Goal: Task Accomplishment & Management: Use online tool/utility

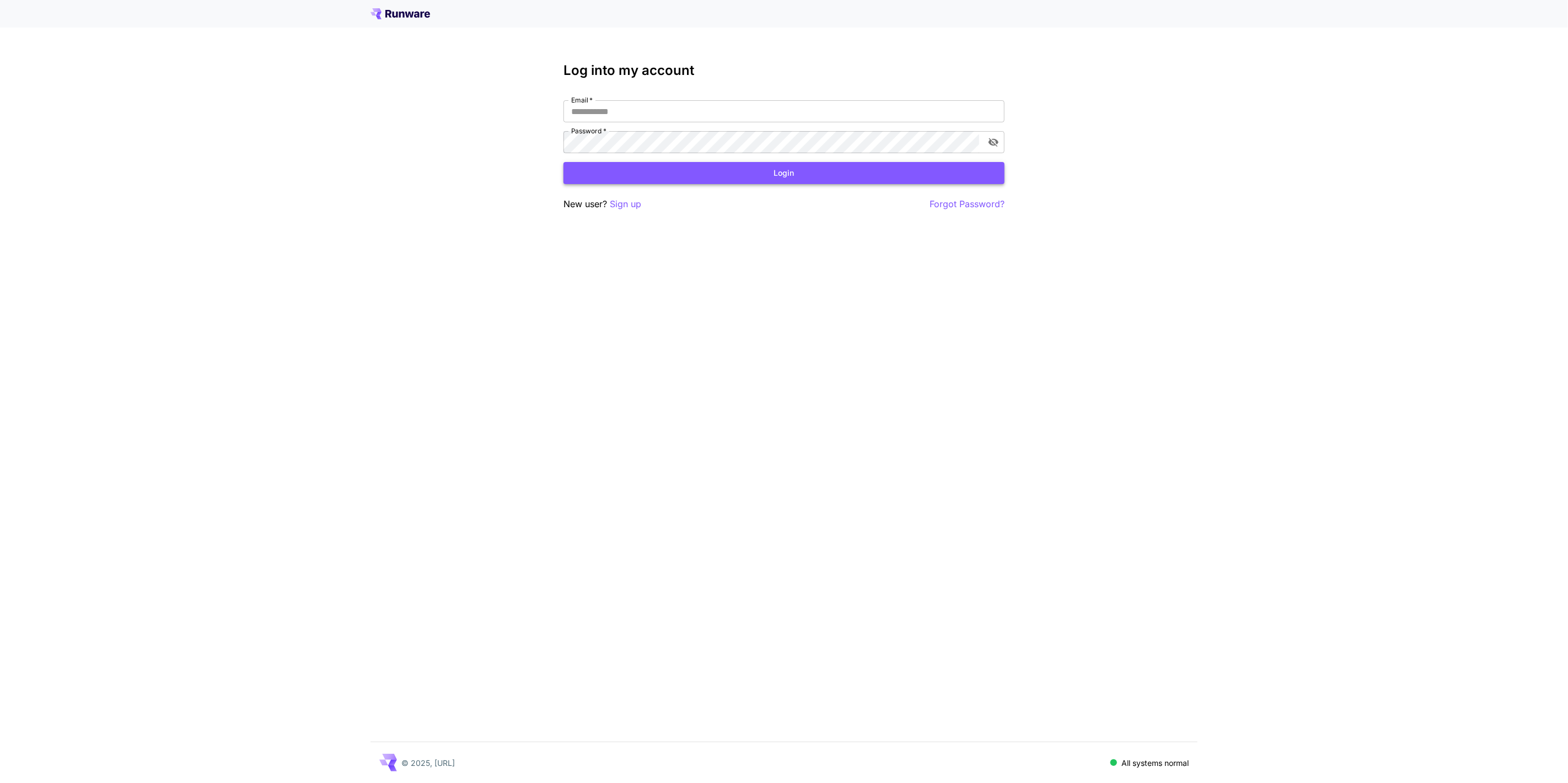
type input "**********"
click at [767, 173] on button "Login" at bounding box center [784, 173] width 441 height 23
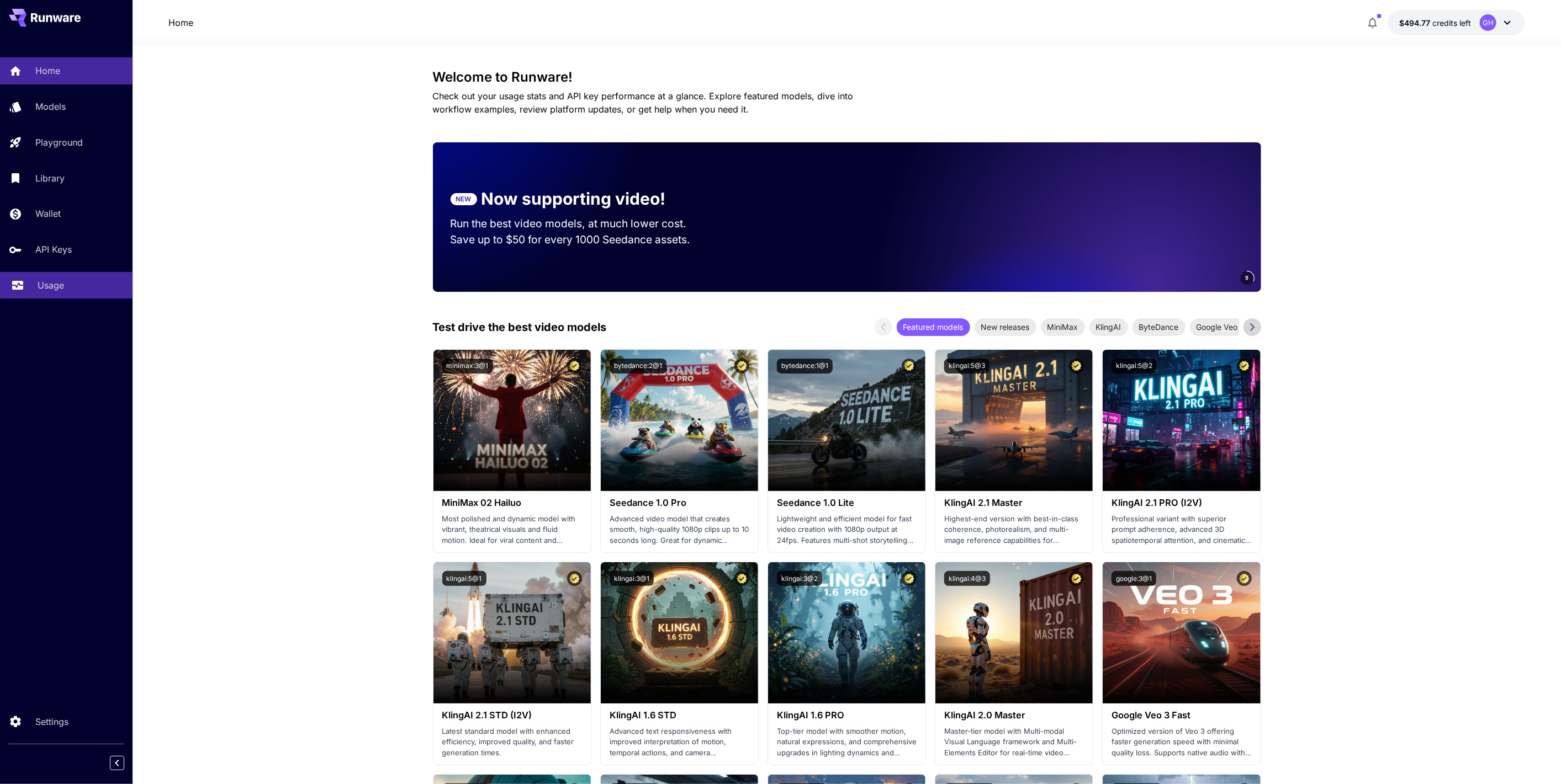
click at [60, 278] on link "Usage" at bounding box center [66, 286] width 132 height 27
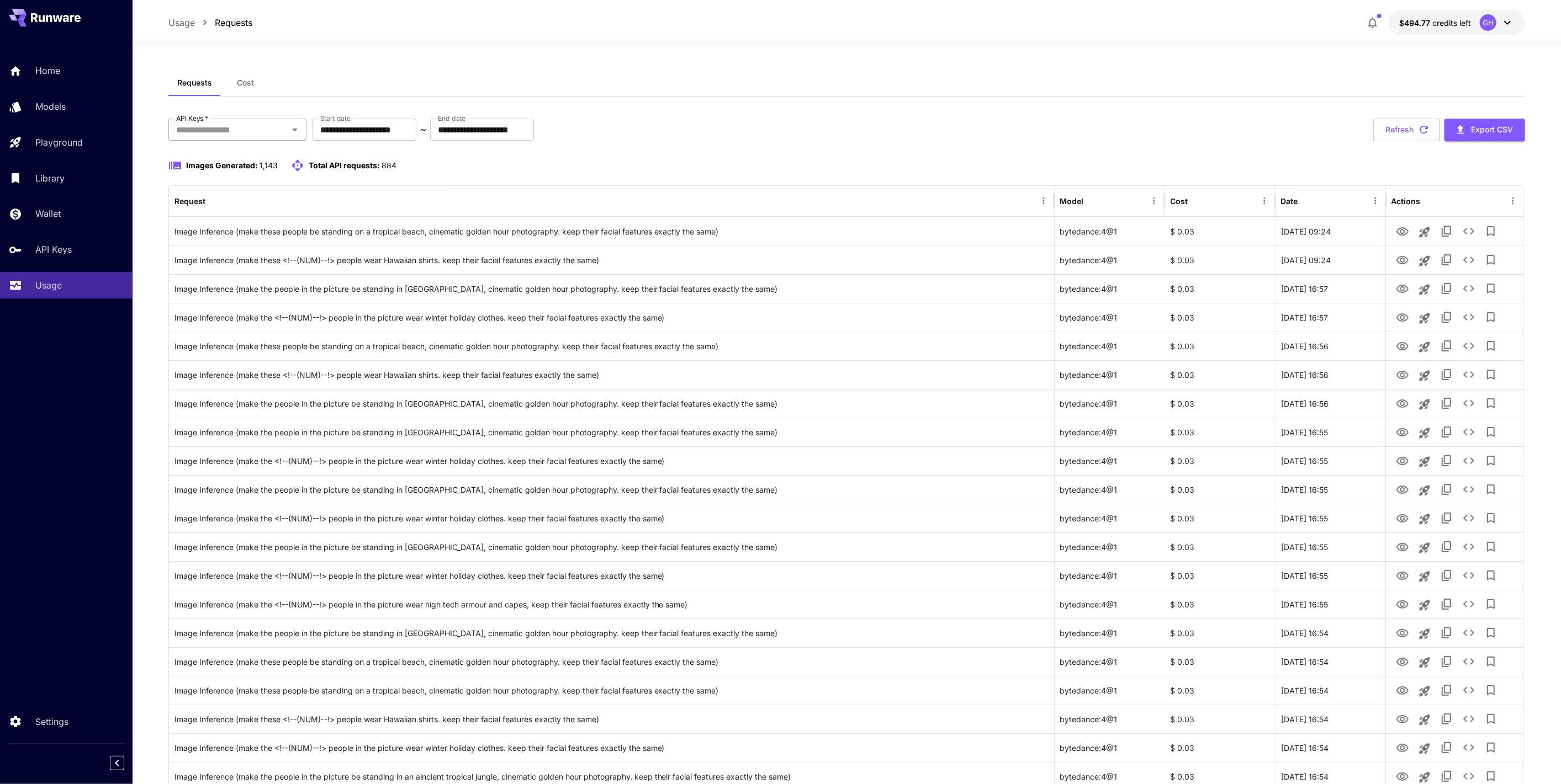
click at [246, 126] on input "API Keys   *" at bounding box center [227, 129] width 113 height 16
click at [230, 155] on li "Playground" at bounding box center [236, 159] width 138 height 27
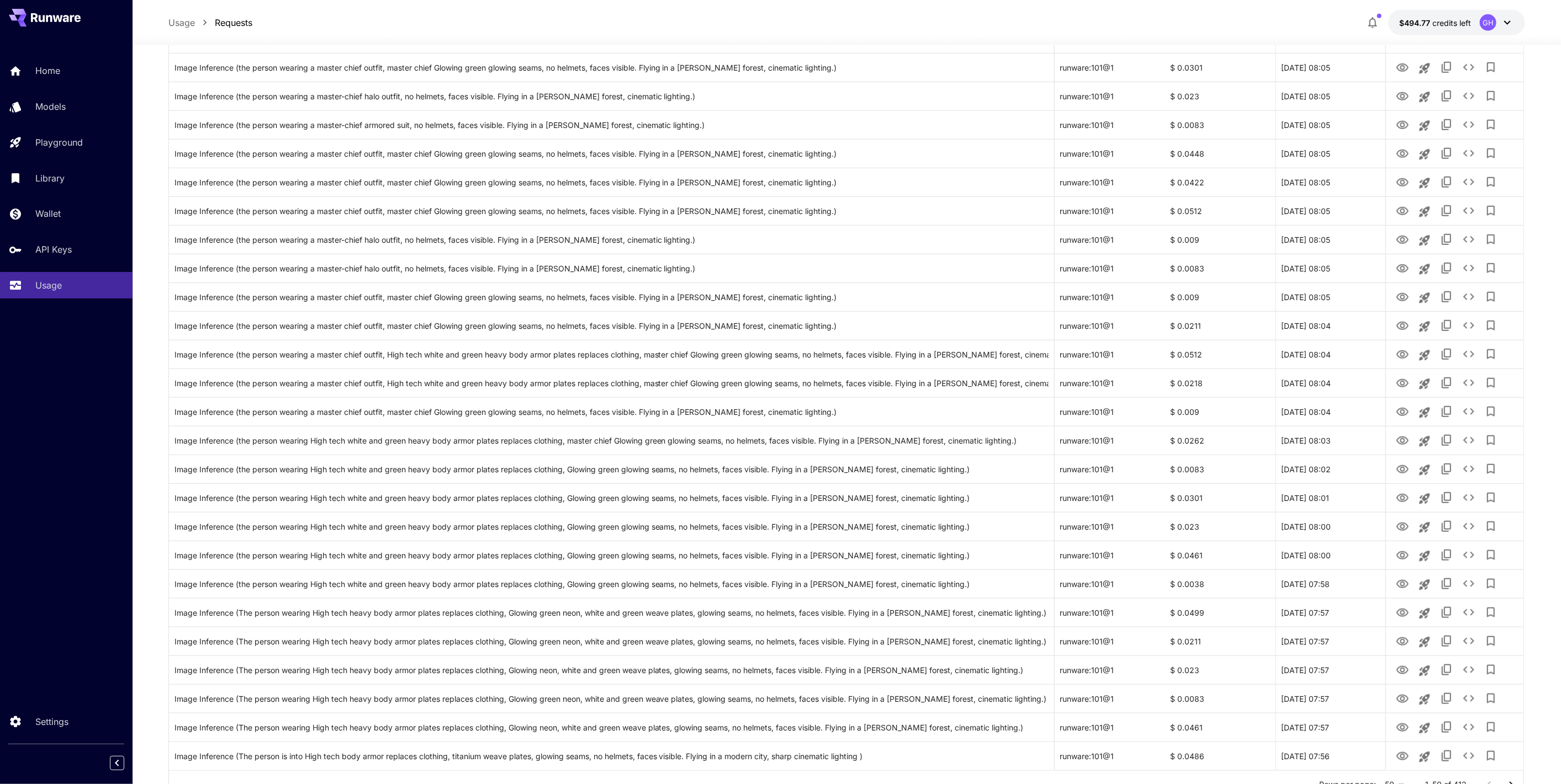
scroll to position [929, 0]
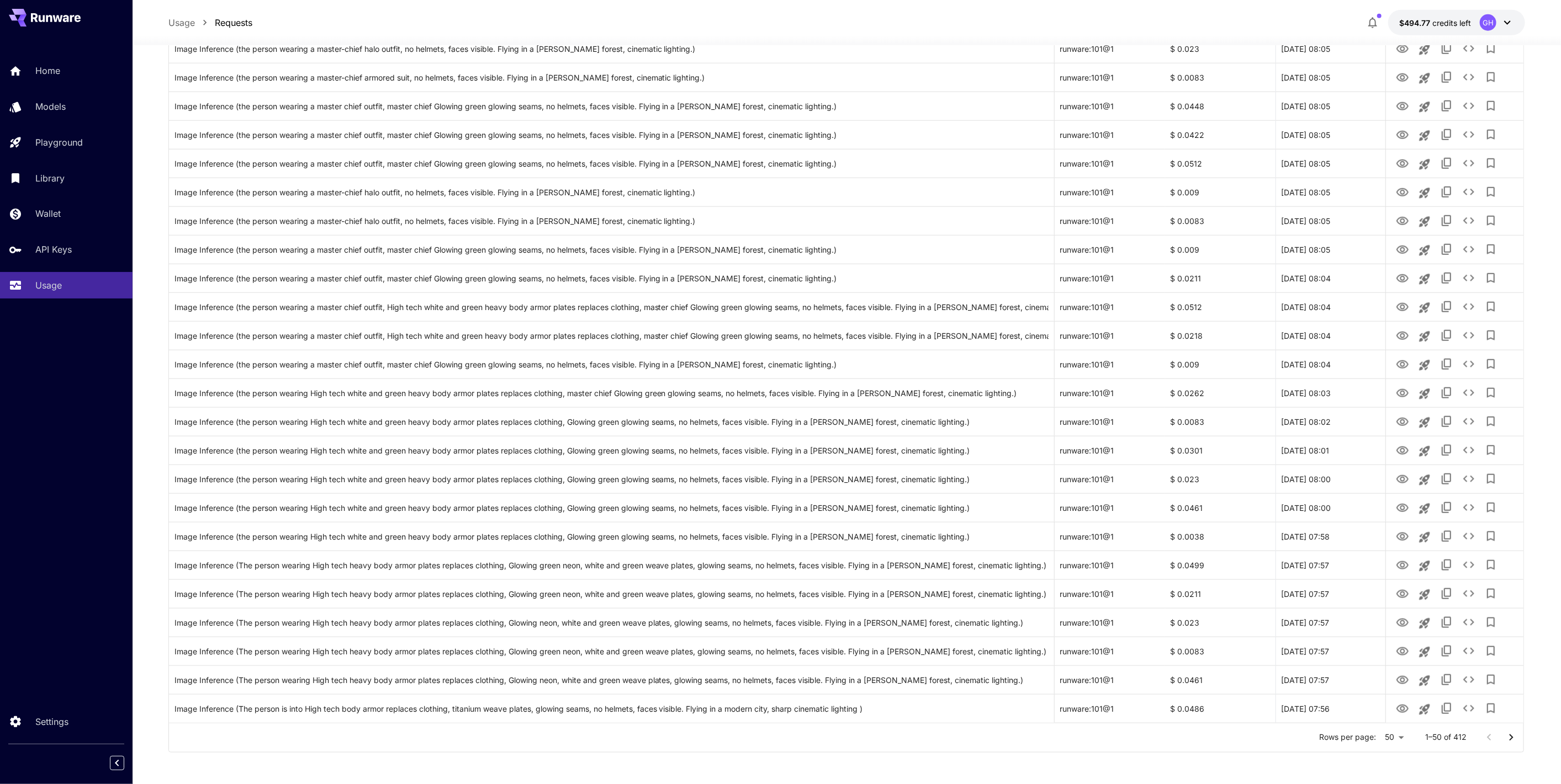
click at [1511, 736] on icon "Go to next page" at bounding box center [1512, 738] width 14 height 14
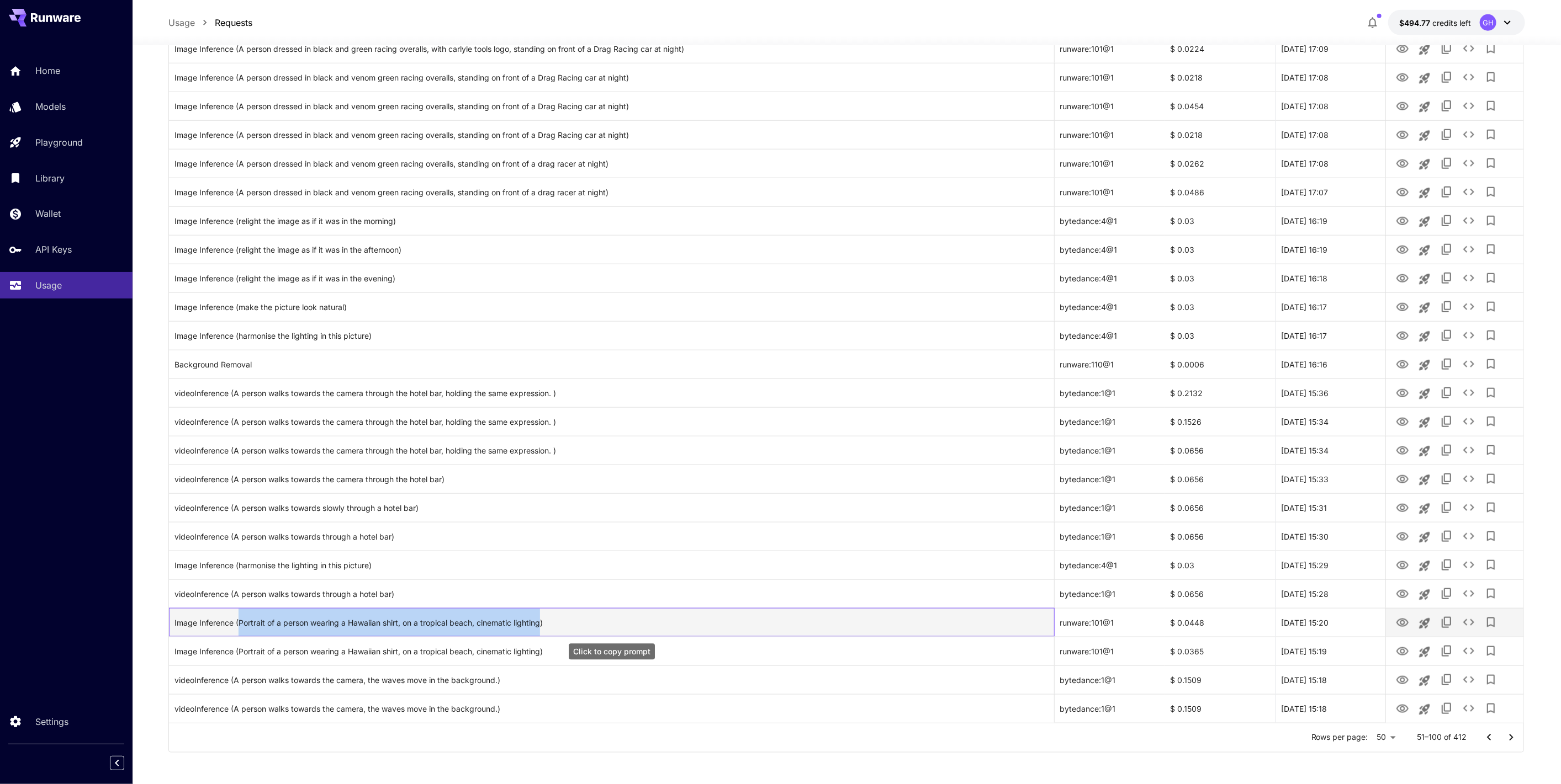
drag, startPoint x: 543, startPoint y: 620, endPoint x: 237, endPoint y: 628, distance: 306.1
click at [237, 628] on div "Image Inference (Portrait of a person wearing a Hawaiian shirt, on a tropical b…" at bounding box center [612, 622] width 875 height 28
copy div "Portrait of a person wearing a Hawaiian shirt, on a tropical beach, cinematic l…"
